Goal: Task Accomplishment & Management: Manage account settings

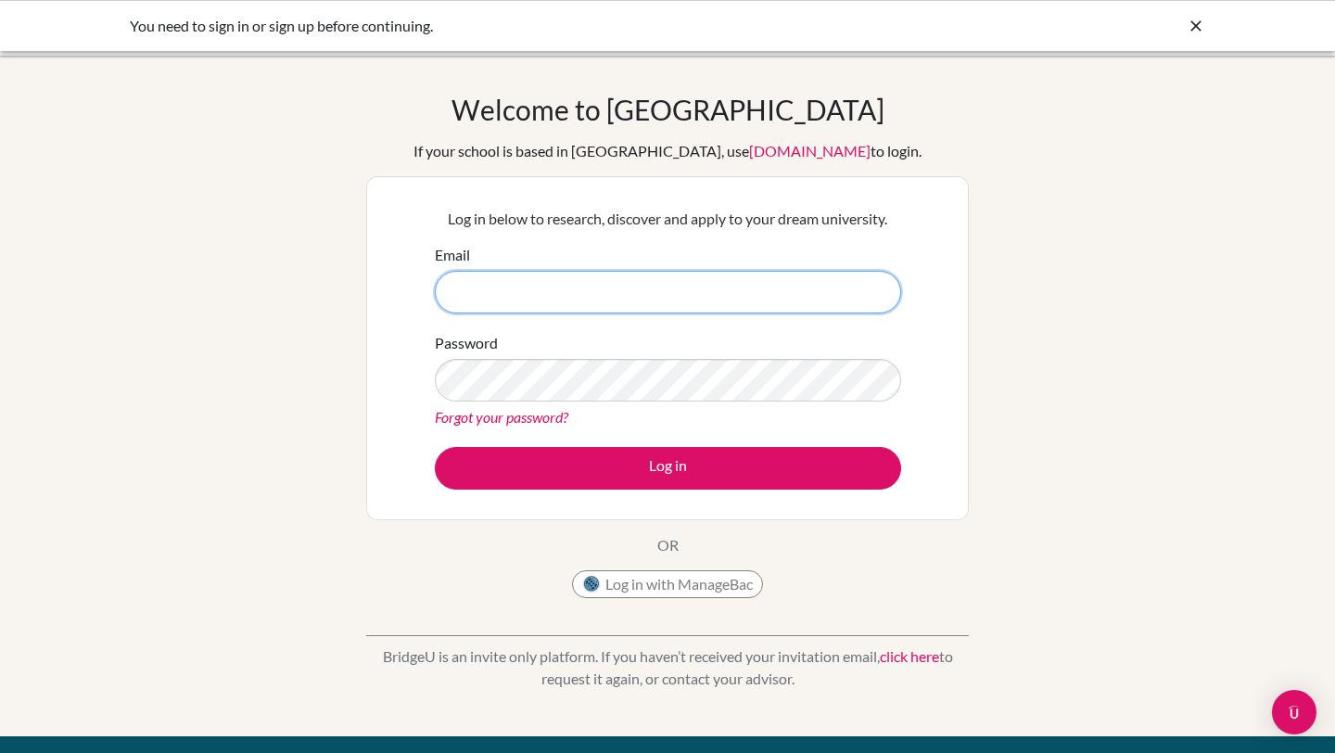
click at [626, 305] on input "Email" at bounding box center [668, 292] width 466 height 43
type input "[EMAIL_ADDRESS][DOMAIN_NAME]"
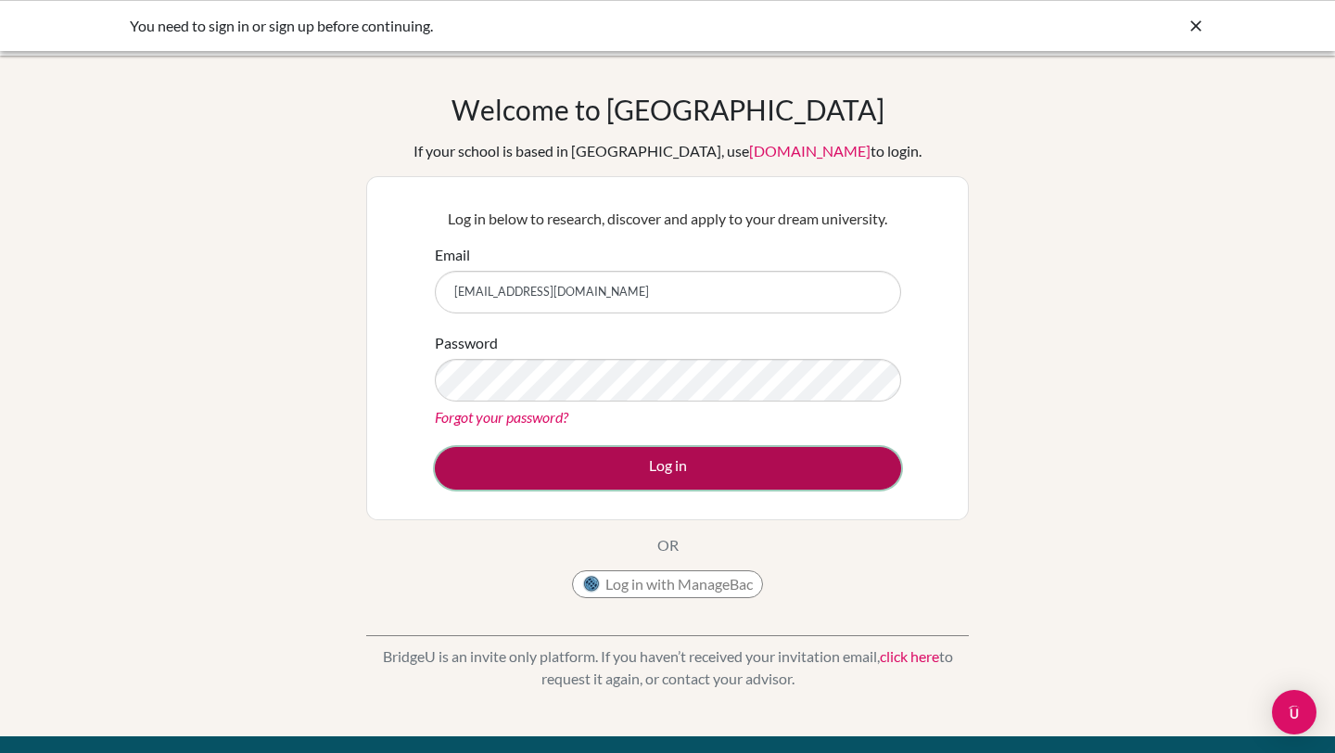
click at [685, 478] on button "Log in" at bounding box center [668, 468] width 466 height 43
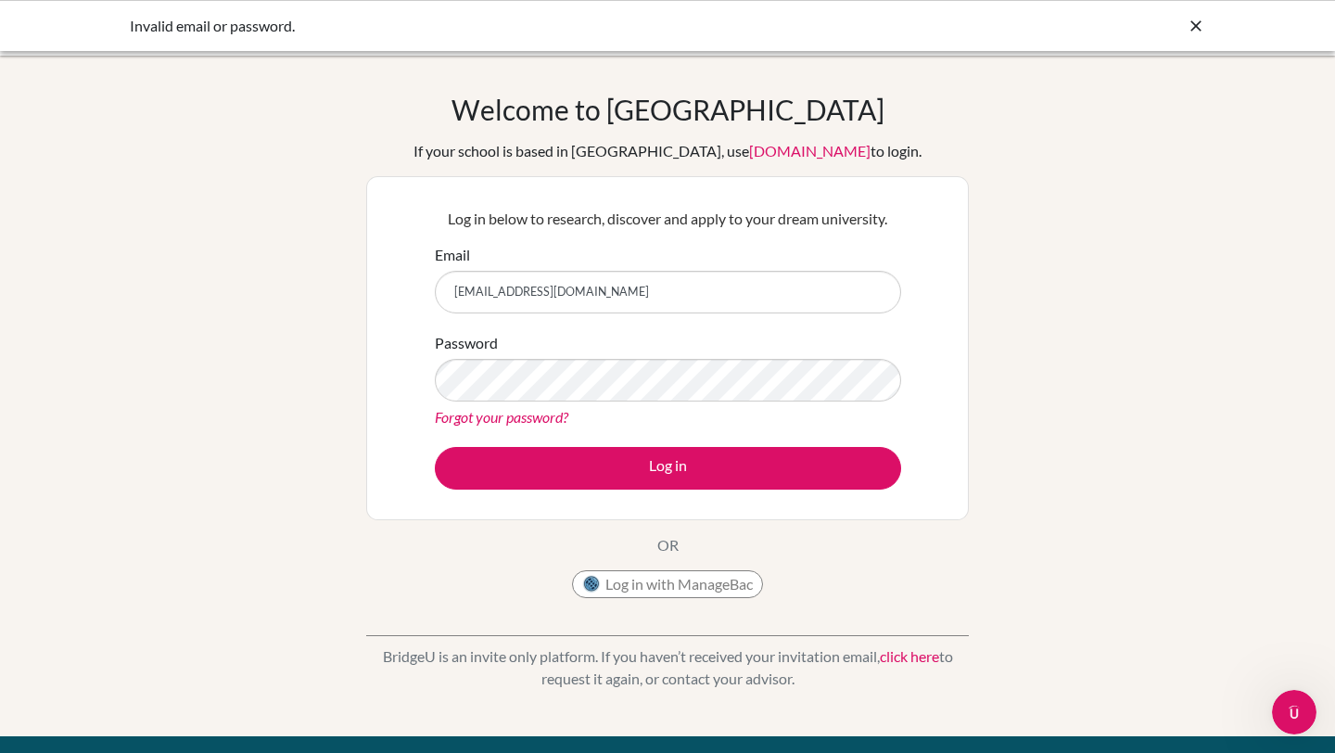
click at [749, 148] on link "[DOMAIN_NAME]" at bounding box center [809, 151] width 121 height 18
